Goal: Information Seeking & Learning: Learn about a topic

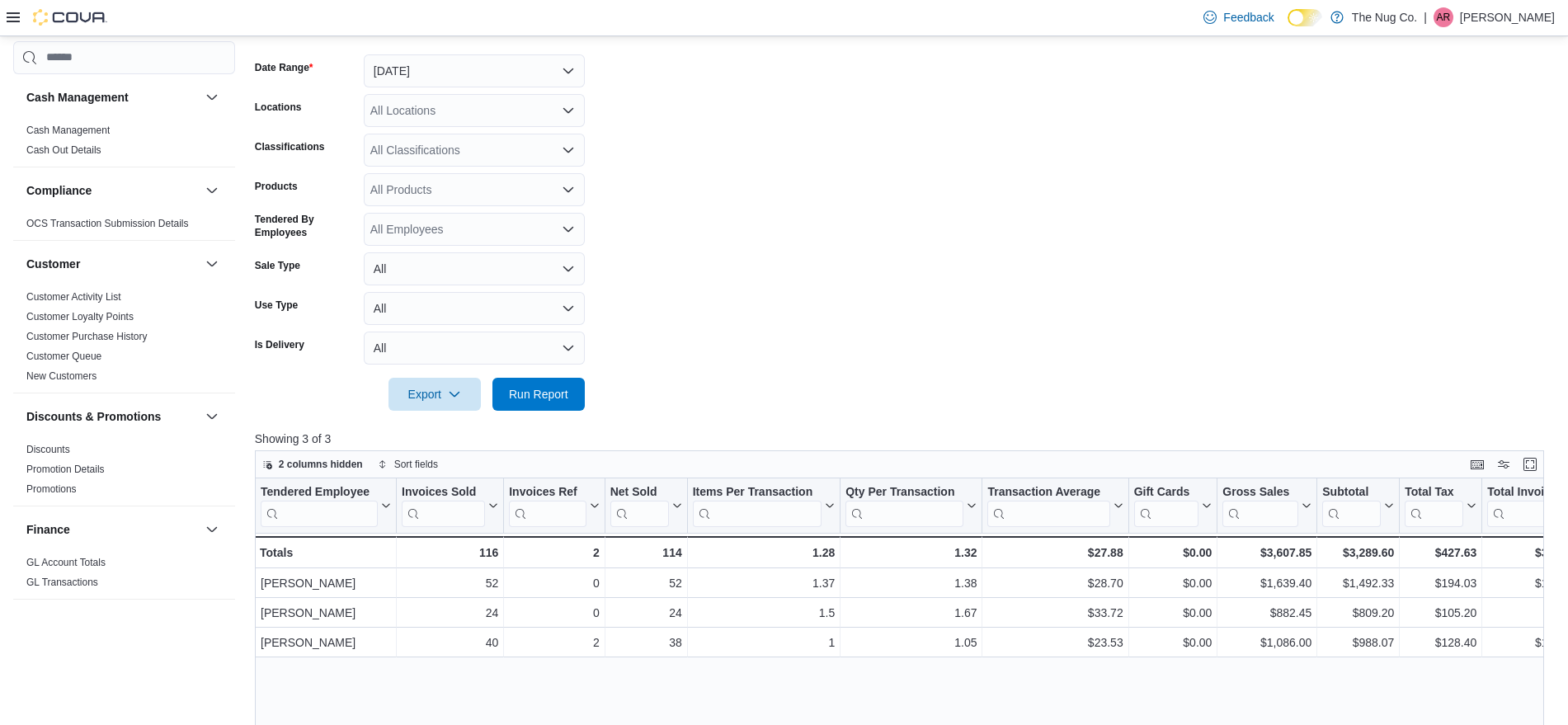
scroll to position [206, 0]
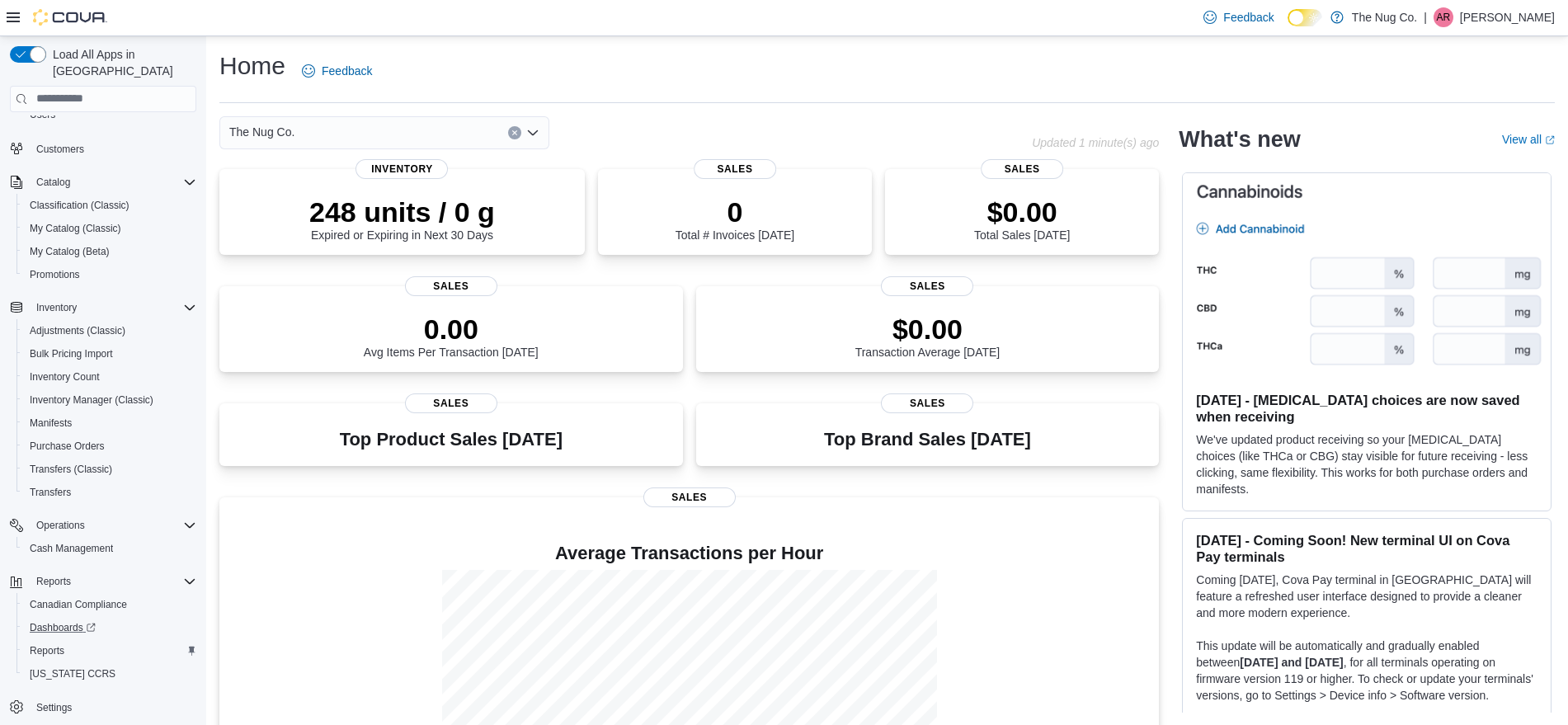
scroll to position [124, 0]
click at [49, 639] on span "Reports" at bounding box center [47, 648] width 35 height 19
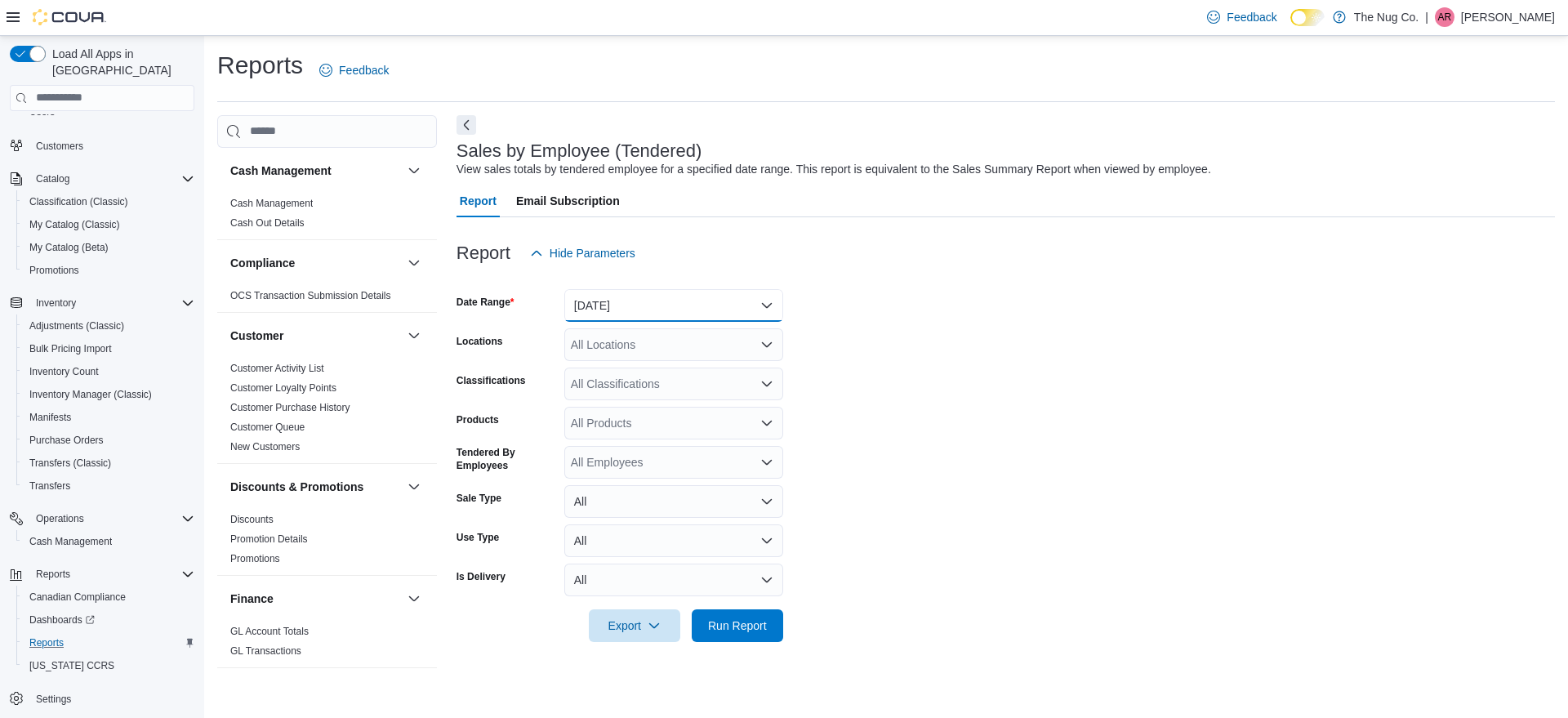
click at [729, 300] on button "[DATE]" at bounding box center [673, 305] width 219 height 33
click at [674, 370] on span "[DATE]" at bounding box center [684, 370] width 186 height 19
click at [893, 450] on form "Date Range [DATE] Locations All Locations Classifications All Classifications P…" at bounding box center [1006, 456] width 1099 height 372
click at [758, 617] on span "Run Report" at bounding box center [737, 624] width 72 height 33
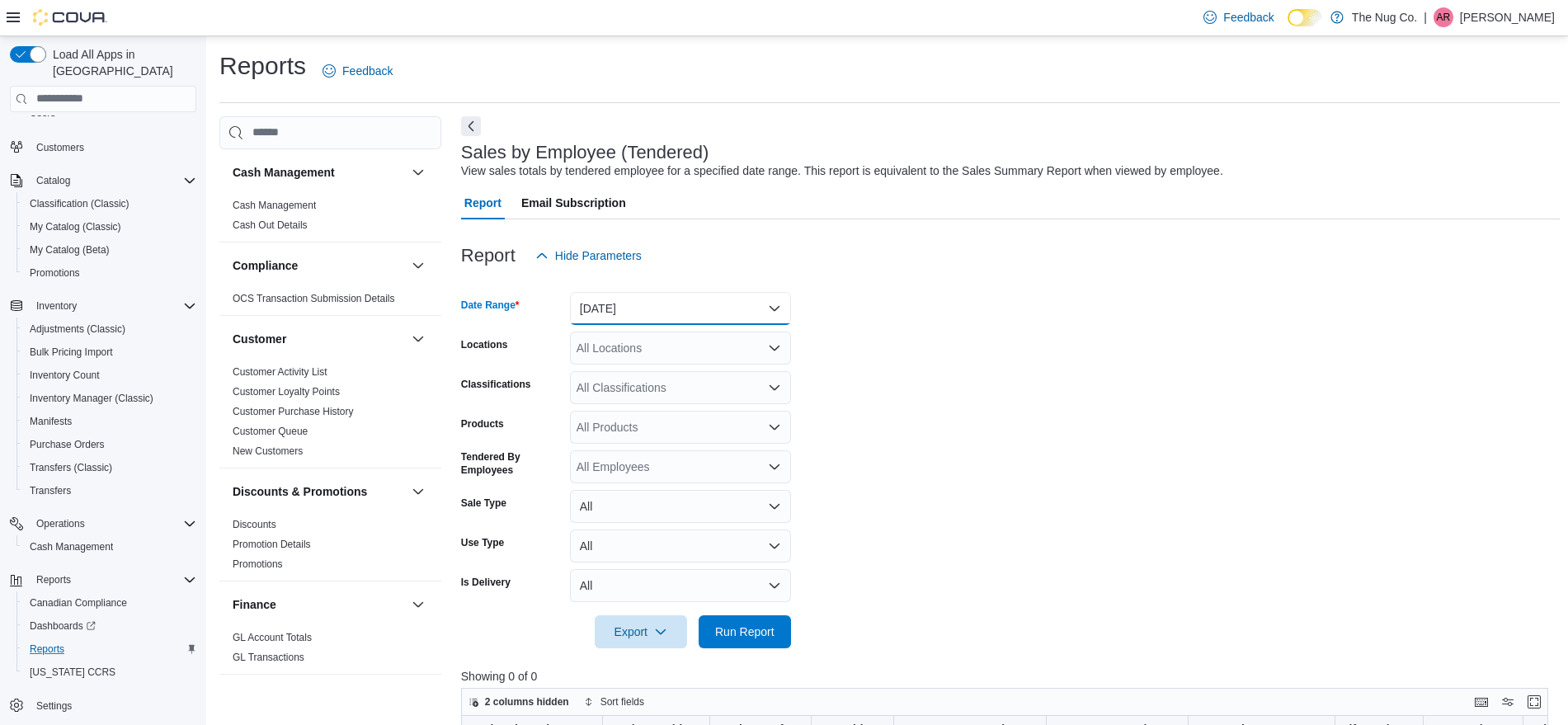
click at [686, 302] on button "[DATE]" at bounding box center [679, 308] width 221 height 33
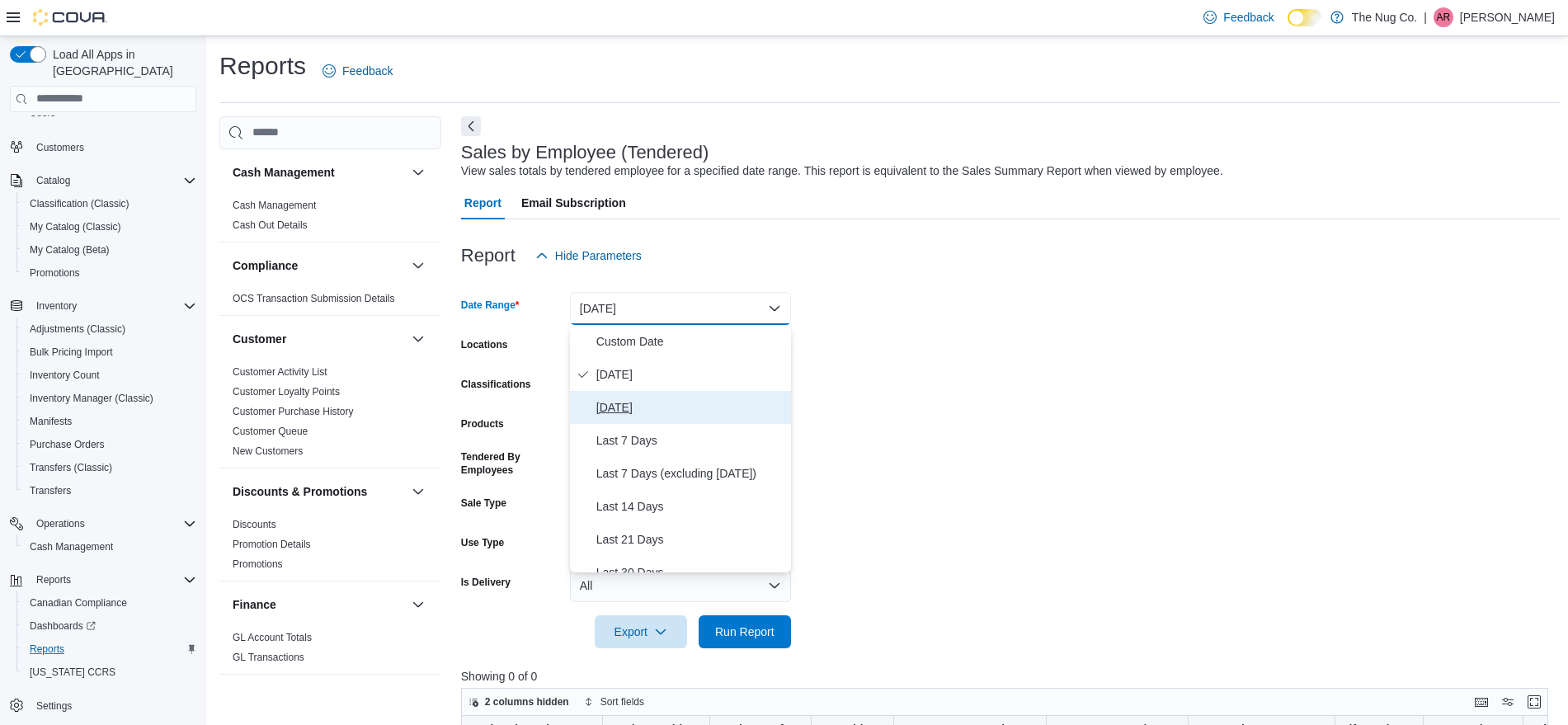
click at [678, 398] on span "[DATE]" at bounding box center [690, 407] width 188 height 19
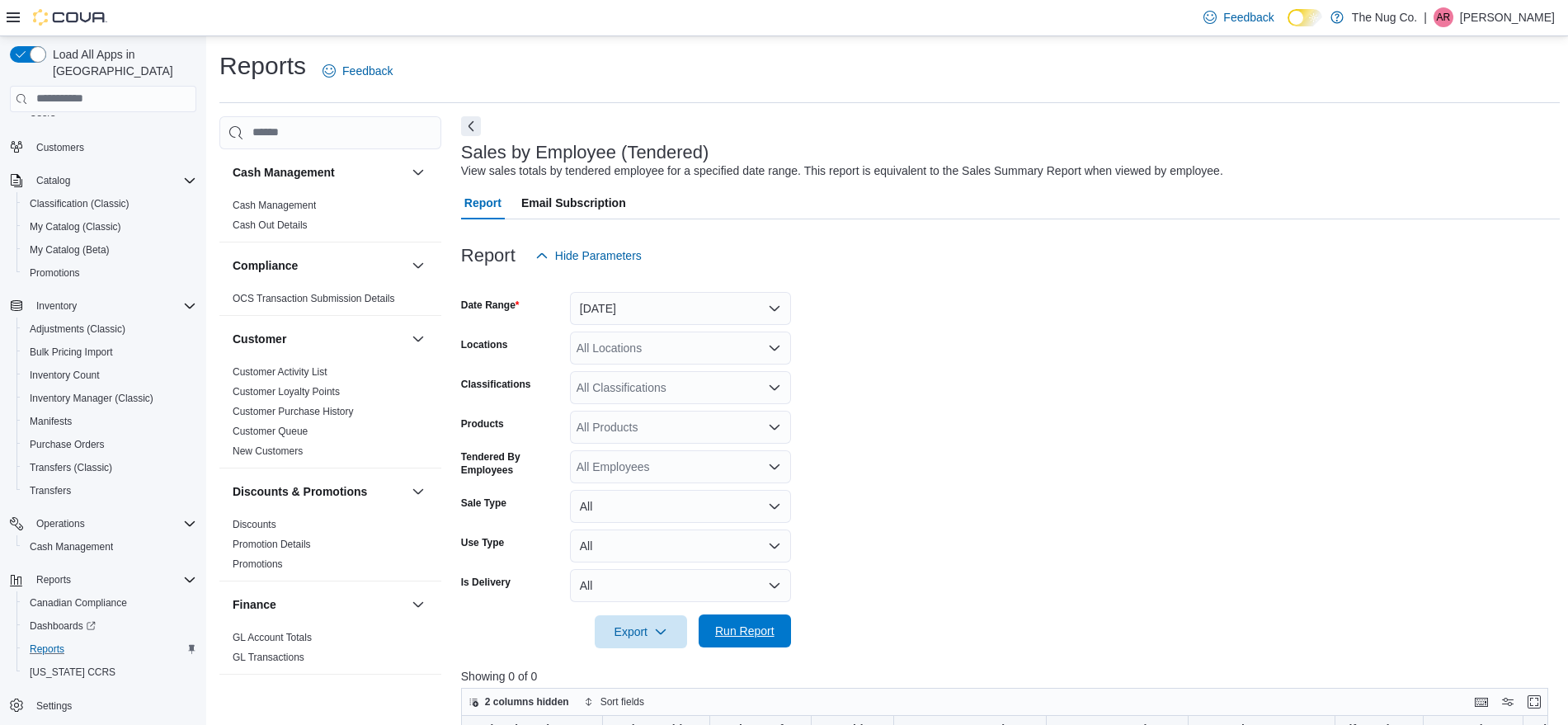
click at [744, 630] on span "Run Report" at bounding box center [745, 630] width 59 height 16
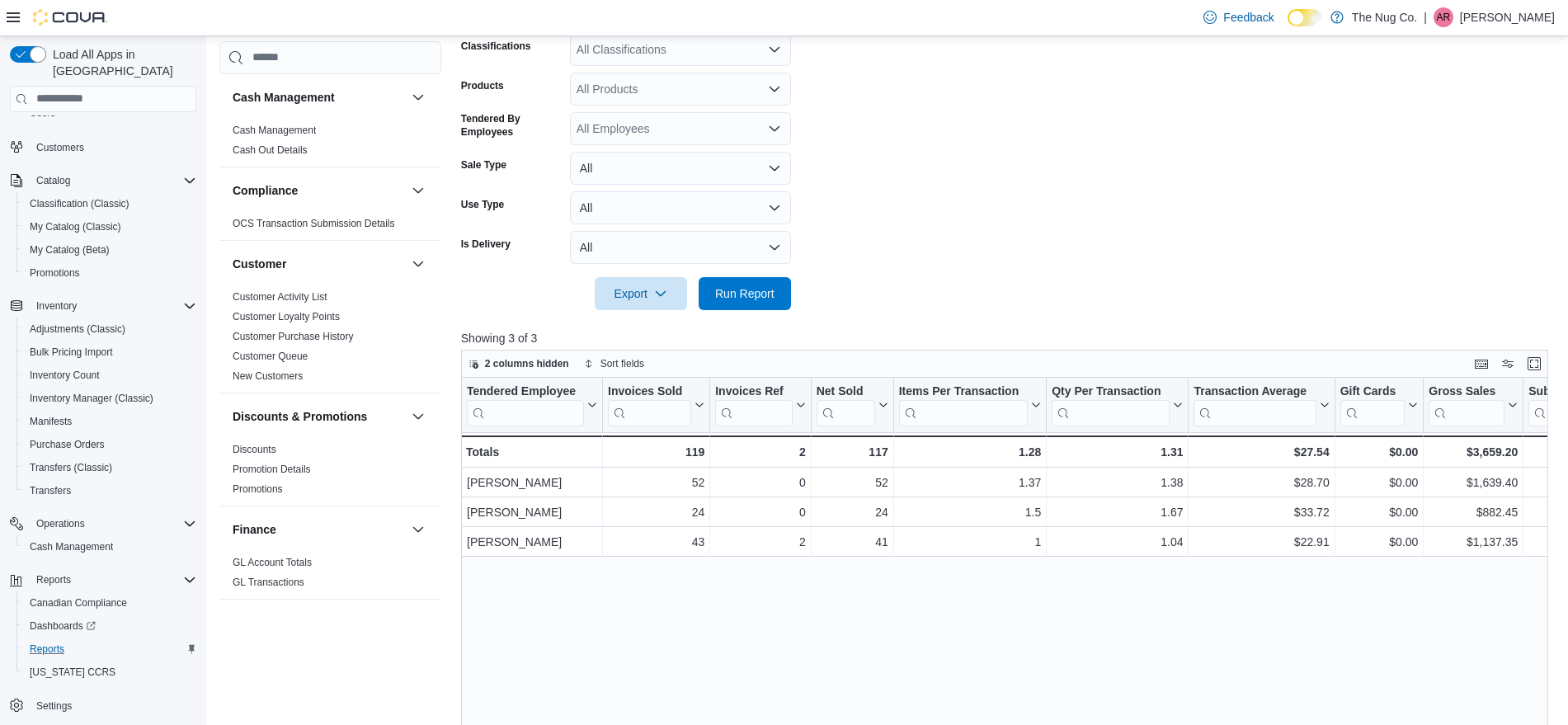
scroll to position [412, 0]
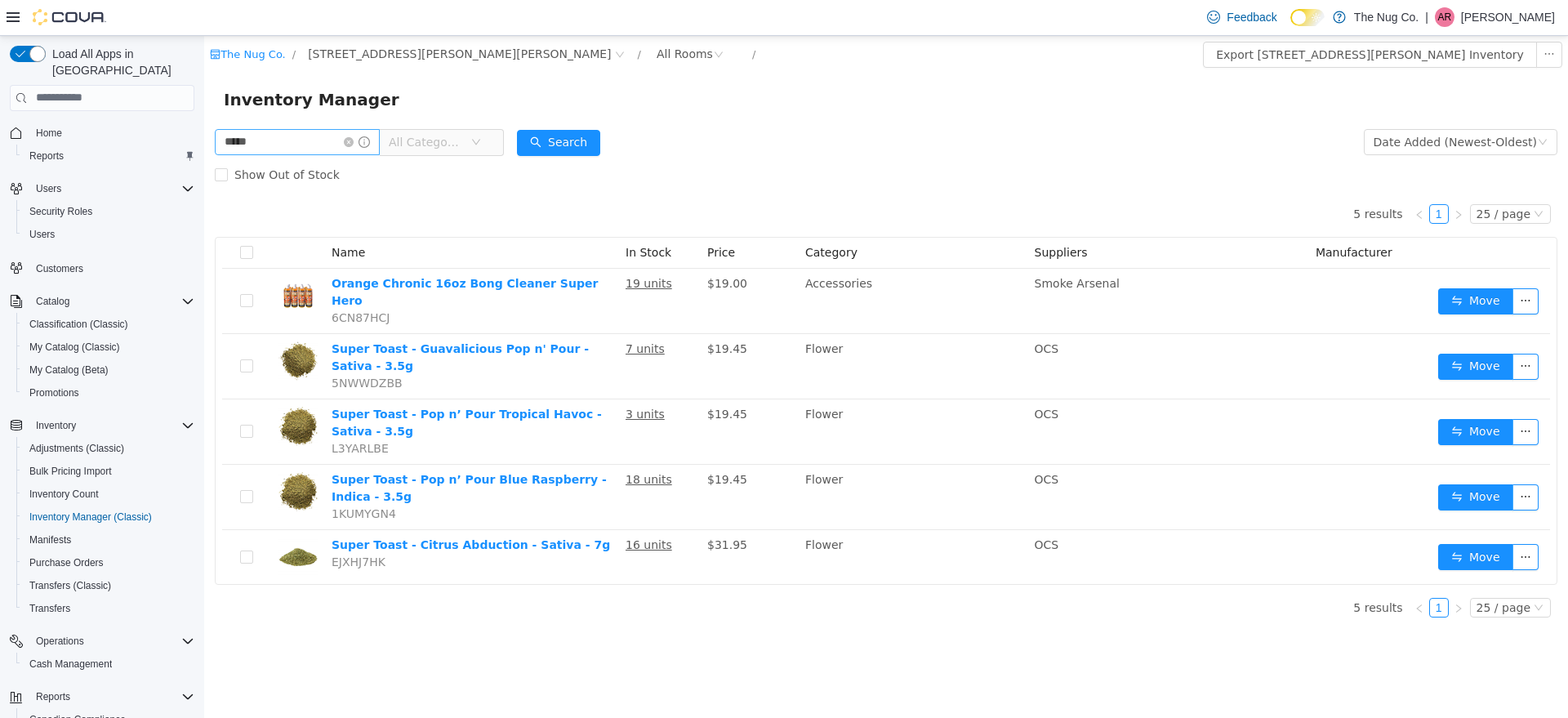
drag, startPoint x: 298, startPoint y: 137, endPoint x: 238, endPoint y: 141, distance: 60.1
click at [238, 141] on input "*****" at bounding box center [297, 141] width 165 height 26
type input "*****"
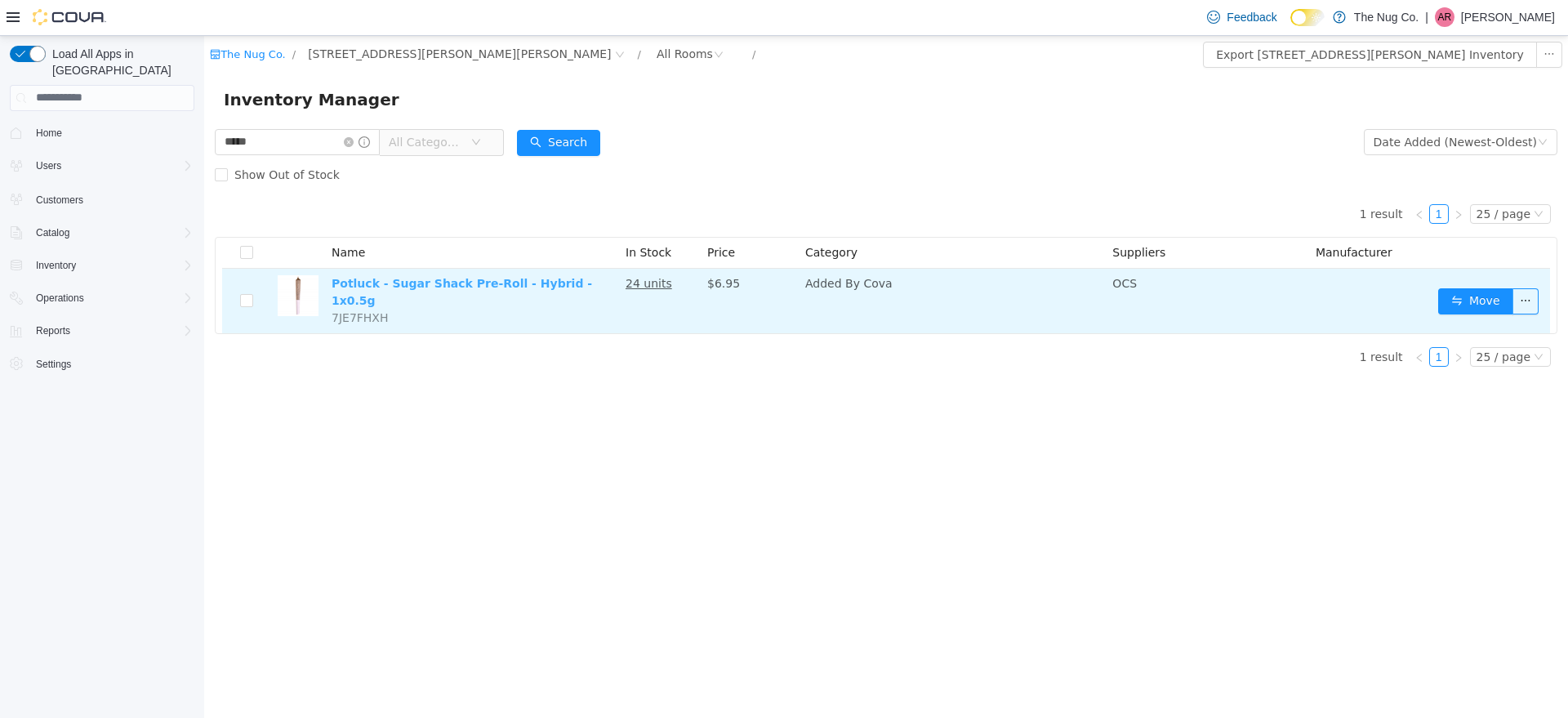
click at [551, 283] on link "Potluck - Sugar Shack Pre-Roll - Hybrid - 1x0.5g" at bounding box center [462, 291] width 261 height 30
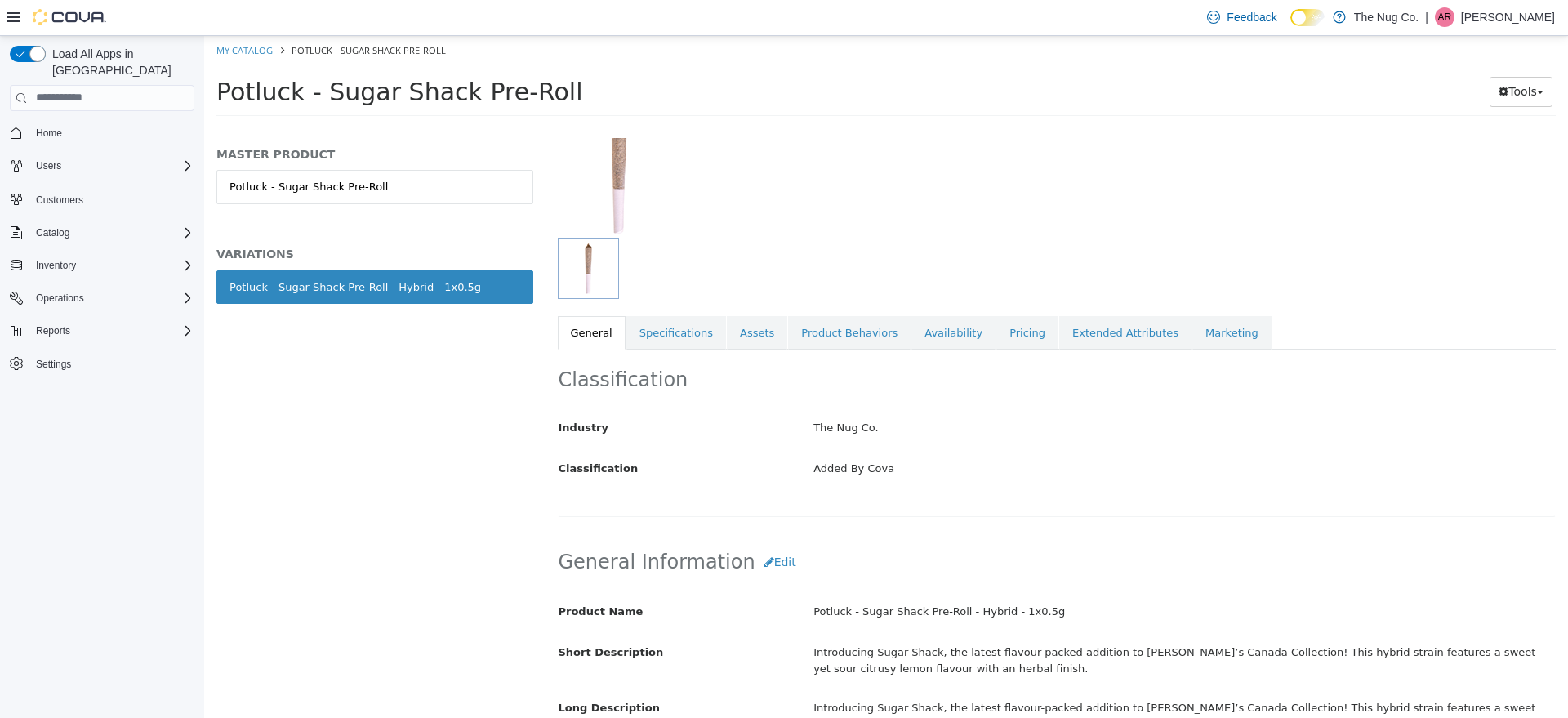
scroll to position [102, 0]
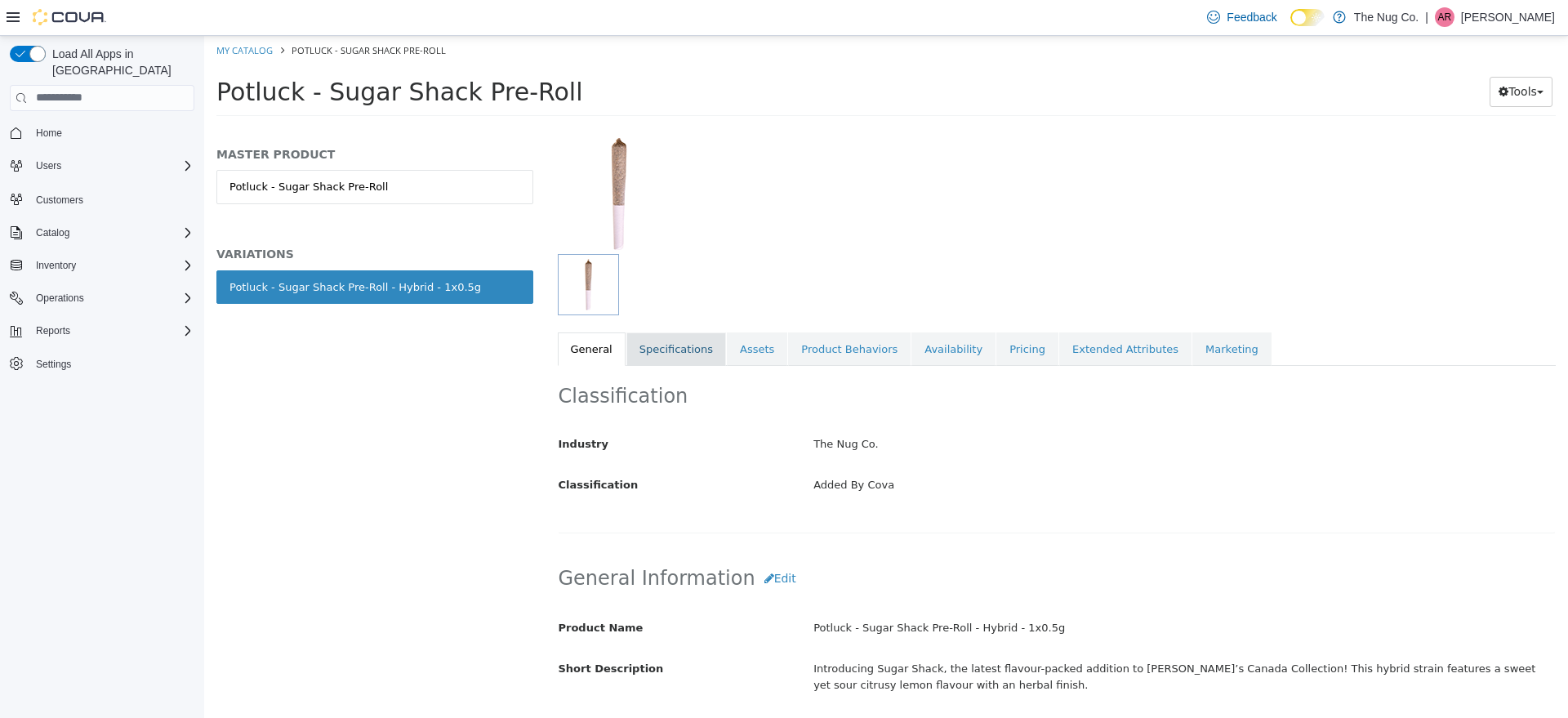
click at [685, 355] on link "Specifications" at bounding box center [676, 349] width 100 height 34
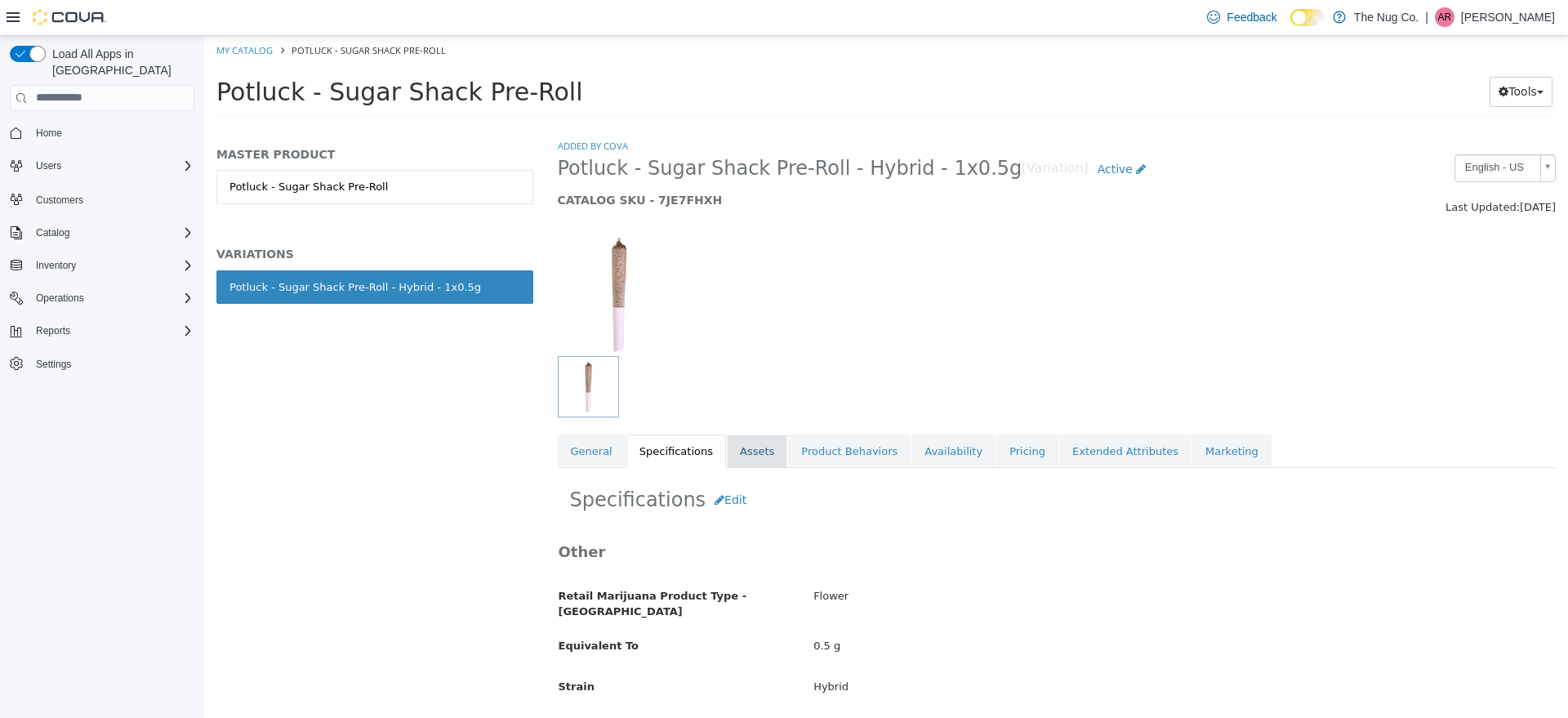
click at [756, 437] on link "Assets" at bounding box center [757, 451] width 60 height 34
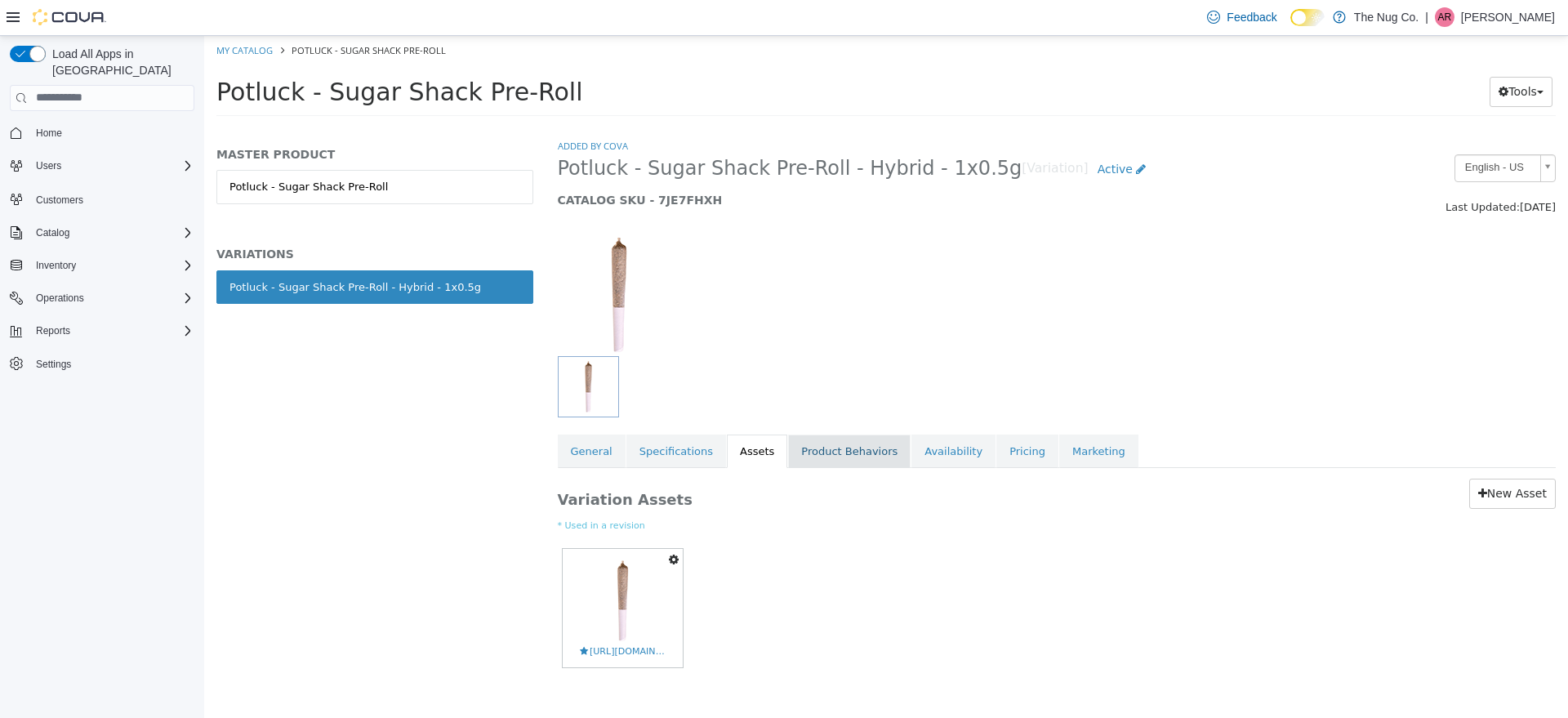
click at [815, 454] on link "Product Behaviors" at bounding box center [850, 451] width 122 height 34
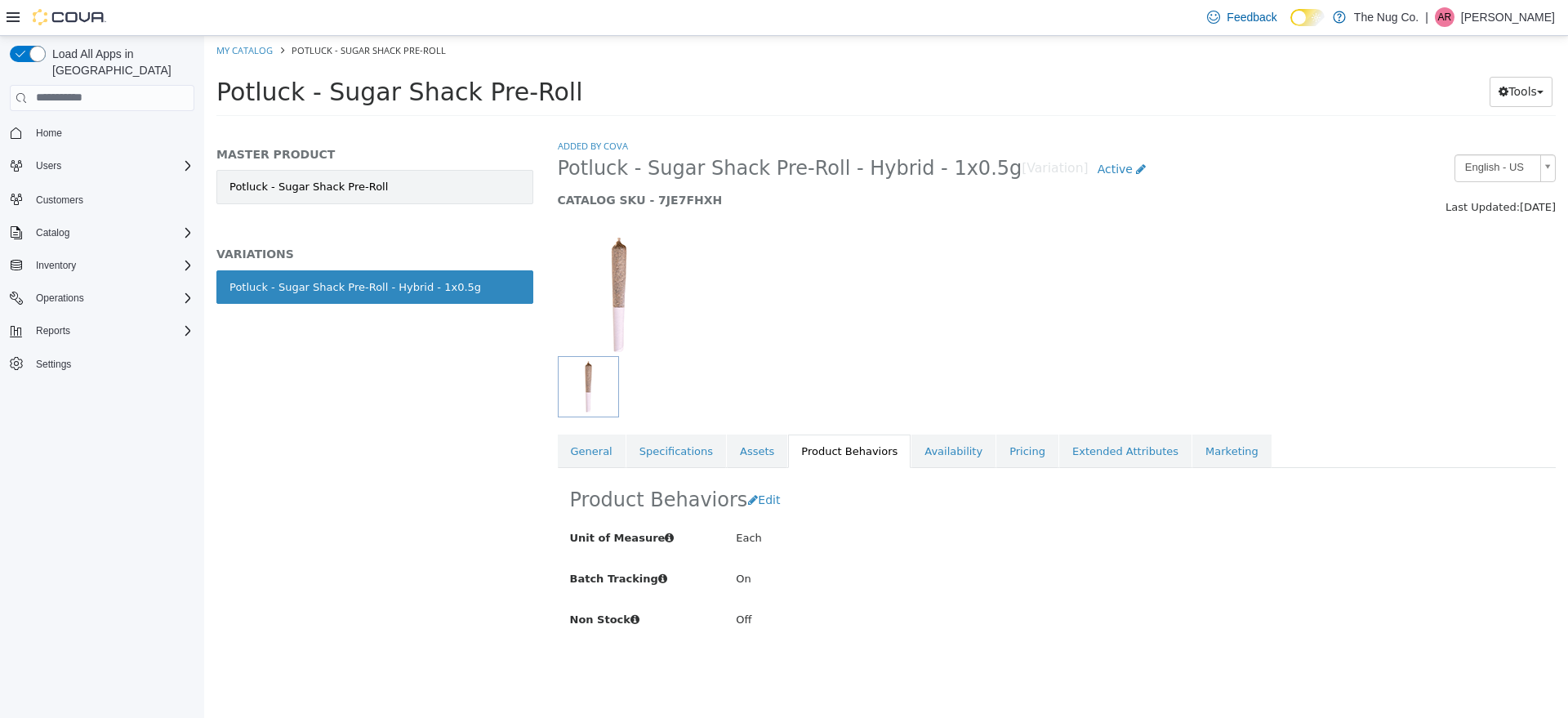
click at [399, 195] on link "Potluck - Sugar Shack Pre-Roll" at bounding box center [375, 186] width 317 height 34
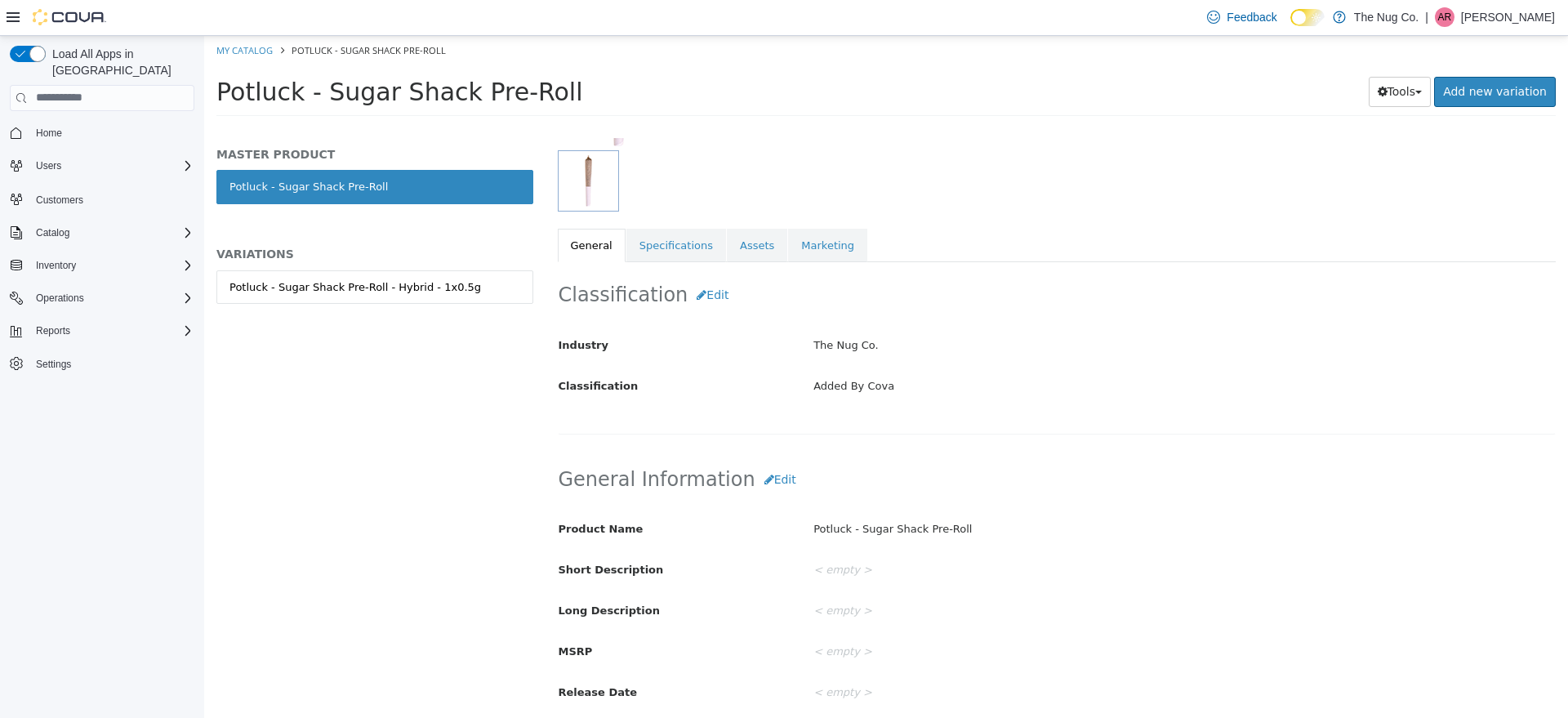
scroll to position [102, 0]
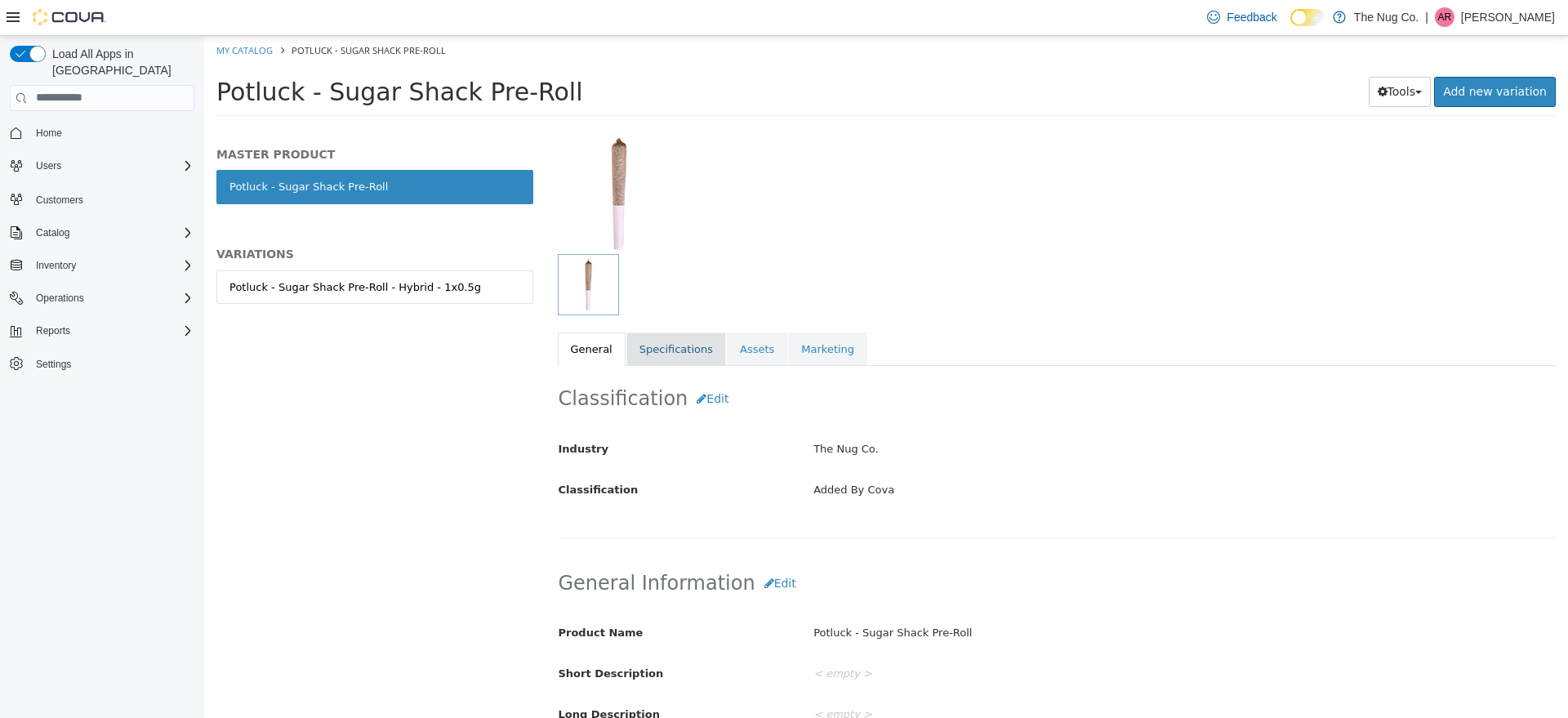
click at [665, 359] on link "Specifications" at bounding box center [676, 349] width 100 height 34
